Goal: Task Accomplishment & Management: Complete application form

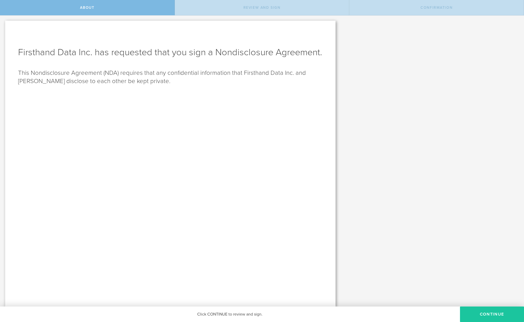
click at [482, 314] on button "Continue" at bounding box center [492, 313] width 64 height 15
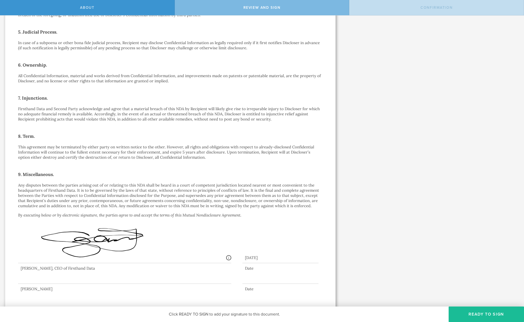
scroll to position [243, 0]
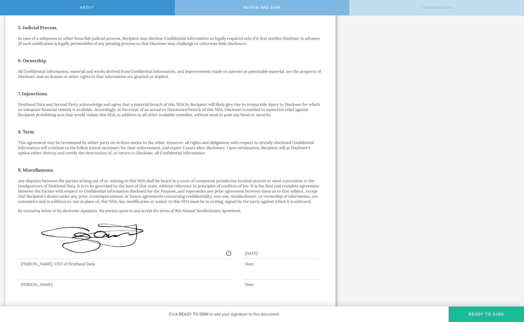
click at [79, 275] on div at bounding box center [124, 269] width 213 height 21
click at [481, 316] on button "Ready to Sign" at bounding box center [485, 313] width 75 height 15
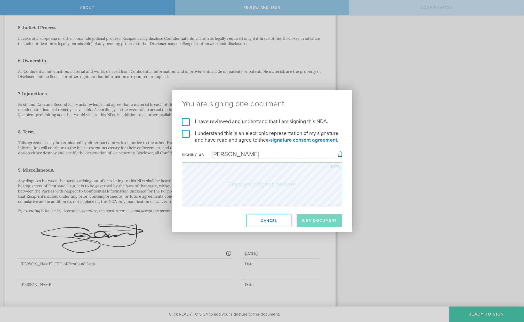
click at [189, 123] on label "I have reviewed and understand that I am signing this NDA." at bounding box center [262, 121] width 160 height 7
click at [0, 0] on input "I have reviewed and understand that I am signing this NDA." at bounding box center [0, 0] width 0 height 0
click at [187, 136] on label "I understand this is an electronic representation of my signature, and have rea…" at bounding box center [262, 136] width 160 height 13
click at [0, 0] on input "I understand this is an electronic representation of my signature, and have rea…" at bounding box center [0, 0] width 0 height 0
click at [266, 218] on button "Cancel" at bounding box center [268, 220] width 45 height 13
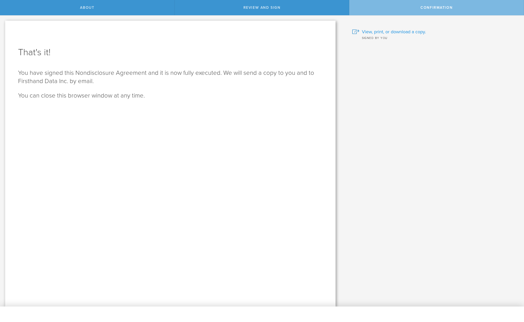
click at [401, 29] on span "View, print, or download a copy." at bounding box center [394, 31] width 64 height 7
